Goal: Navigation & Orientation: Understand site structure

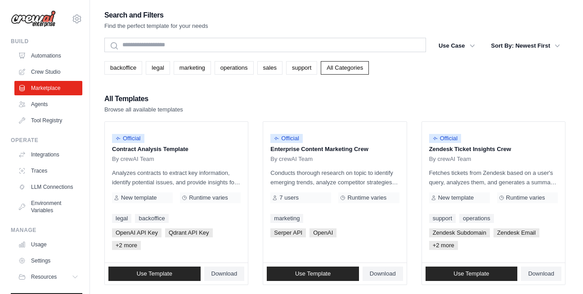
scroll to position [29, 0]
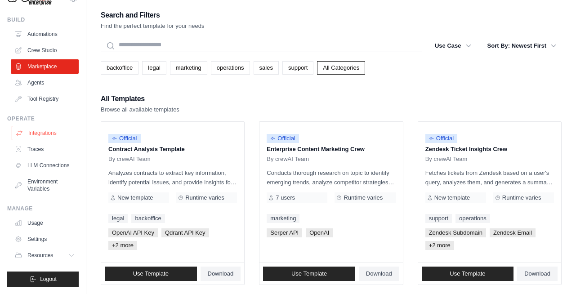
click at [34, 127] on link "Integrations" at bounding box center [46, 133] width 68 height 14
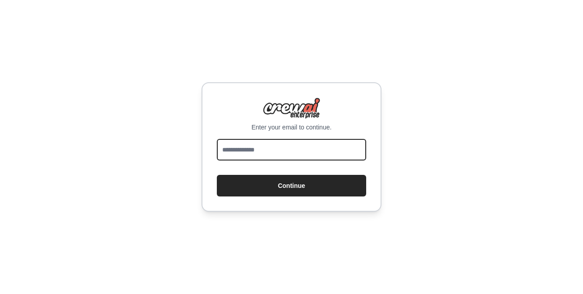
click at [235, 149] on input "email" at bounding box center [291, 150] width 149 height 22
type input "**********"
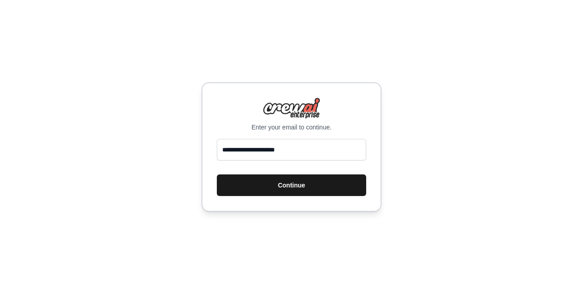
click at [273, 180] on button "Continue" at bounding box center [291, 186] width 149 height 22
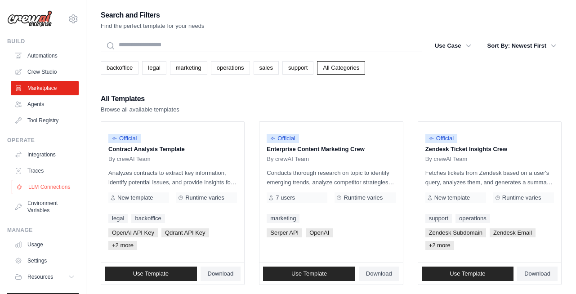
click at [37, 186] on link "LLM Connections" at bounding box center [46, 187] width 68 height 14
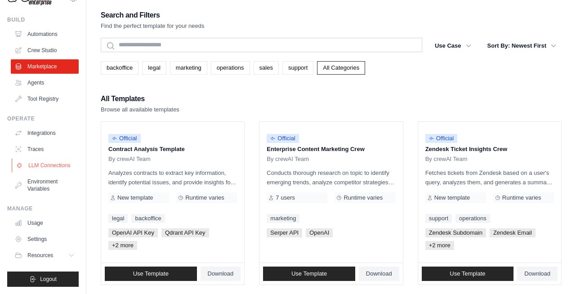
click at [50, 188] on link "Environment Variables" at bounding box center [45, 186] width 68 height 22
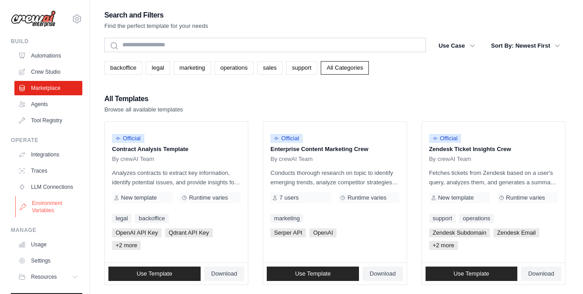
scroll to position [29, 0]
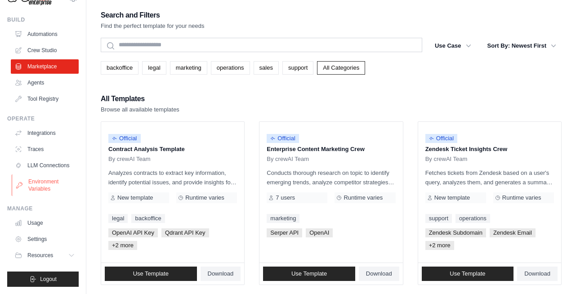
click at [31, 222] on link "Usage" at bounding box center [45, 223] width 68 height 14
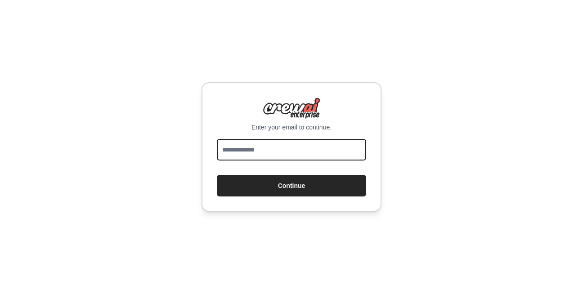
click at [246, 155] on input "email" at bounding box center [291, 150] width 149 height 22
type input "**********"
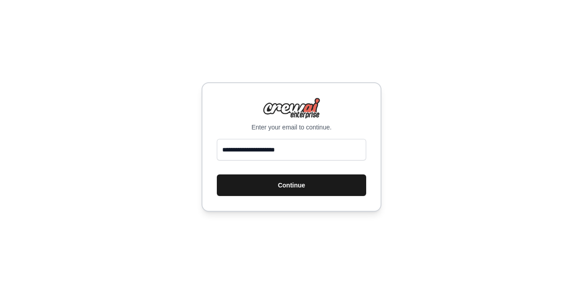
click at [278, 184] on button "Continue" at bounding box center [291, 186] width 149 height 22
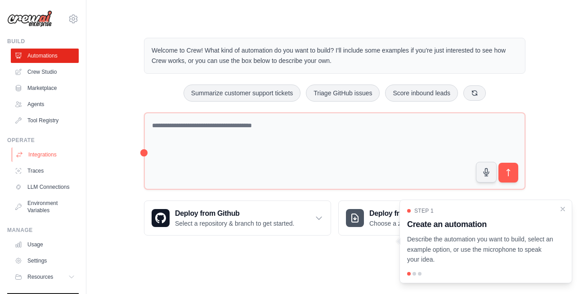
click at [41, 155] on link "Integrations" at bounding box center [46, 155] width 68 height 14
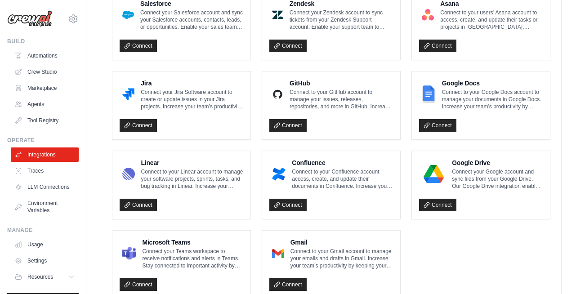
scroll to position [520, 0]
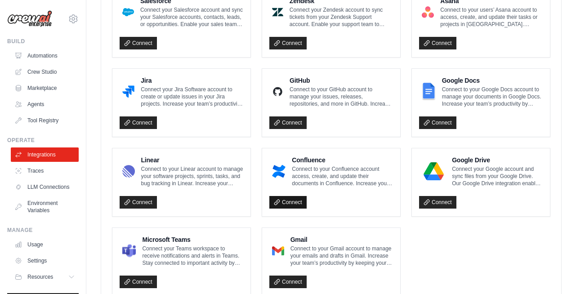
click at [295, 202] on link "Connect" at bounding box center [287, 202] width 37 height 13
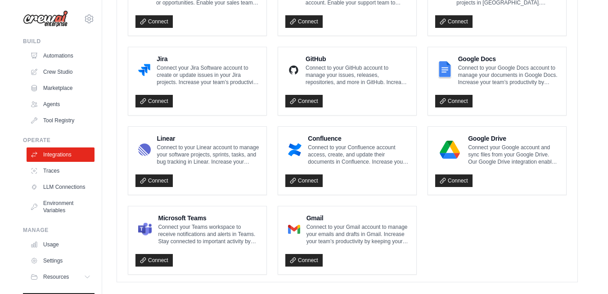
scroll to position [553, 0]
